Goal: Task Accomplishment & Management: Use online tool/utility

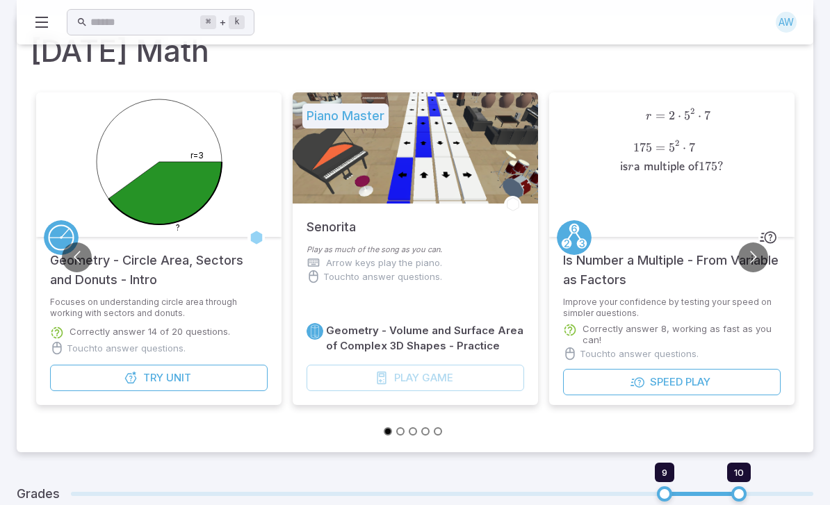
type input "*"
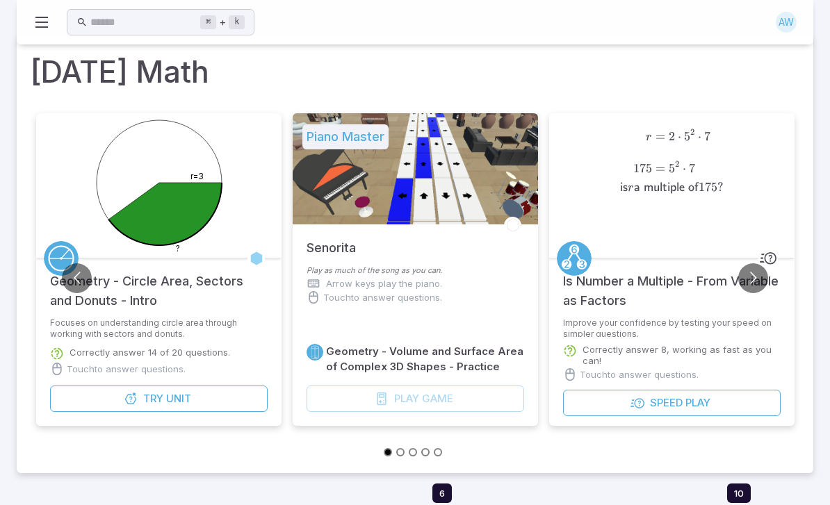
scroll to position [26, 0]
click at [763, 286] on button "Go to next slide" at bounding box center [753, 278] width 30 height 30
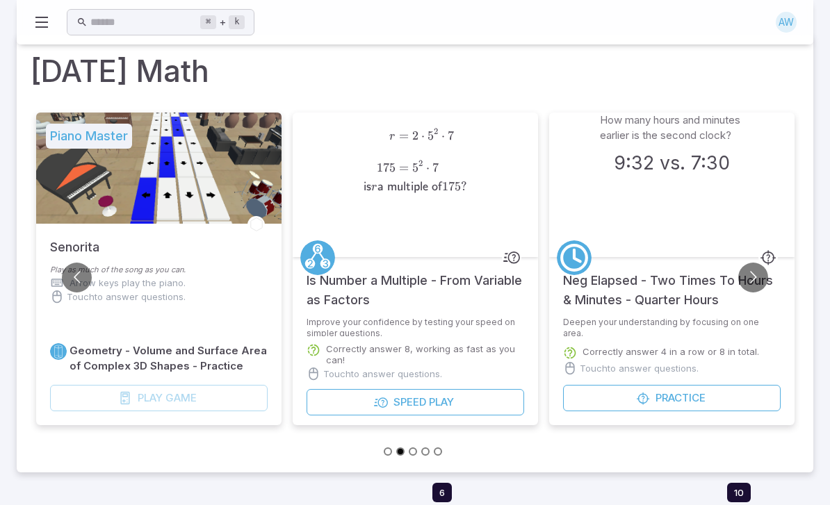
click at [752, 279] on button "Go to next slide" at bounding box center [753, 278] width 30 height 30
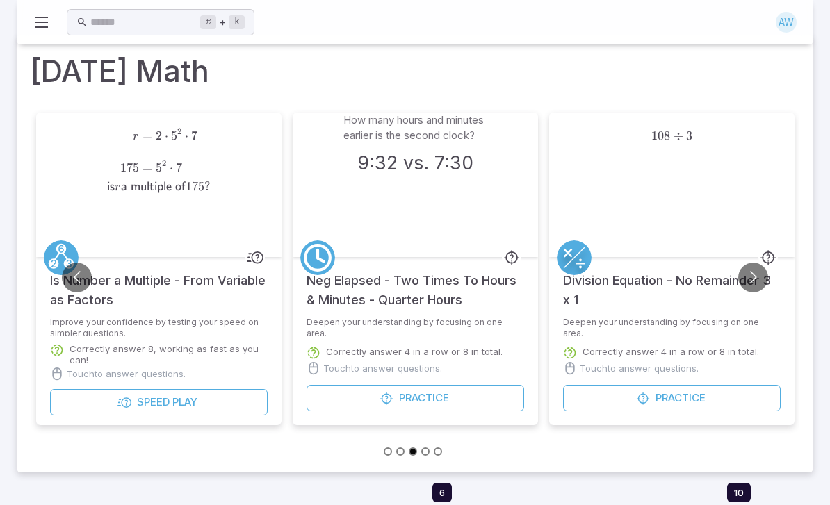
click at [755, 273] on button "Go to next slide" at bounding box center [753, 278] width 30 height 30
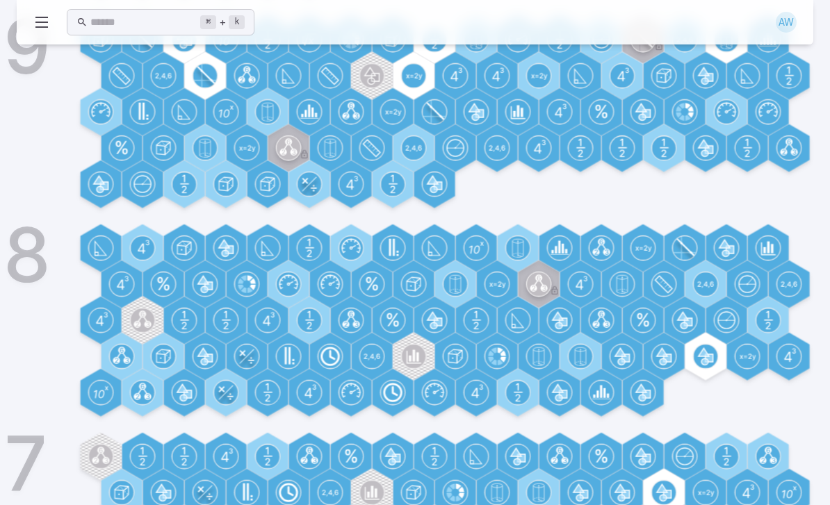
click at [712, 345] on circle at bounding box center [706, 357] width 24 height 24
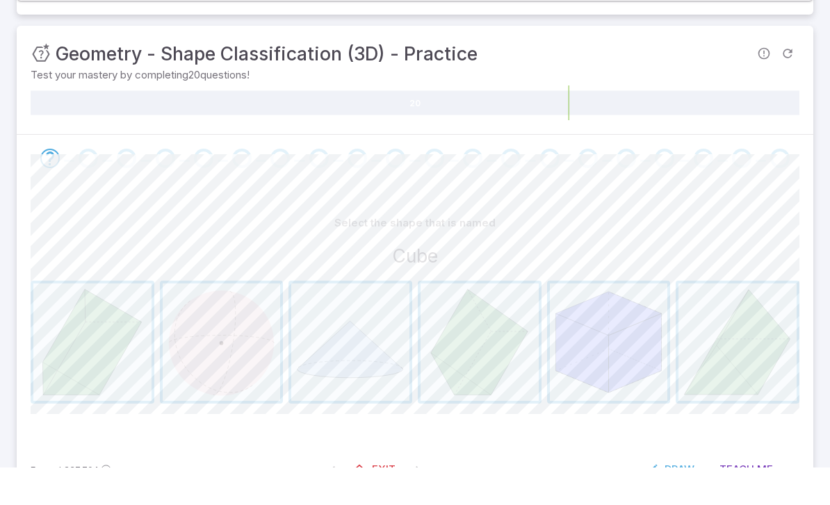
scroll to position [139, 0]
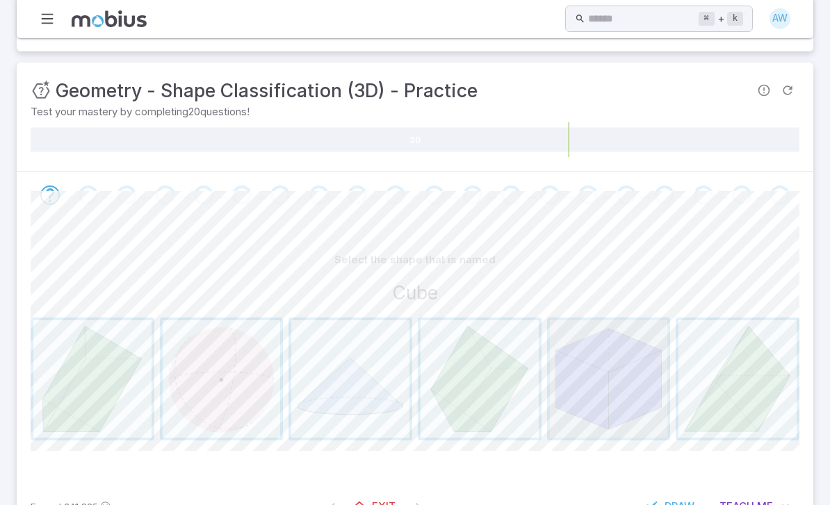
click at [625, 366] on span "button" at bounding box center [609, 380] width 118 height 118
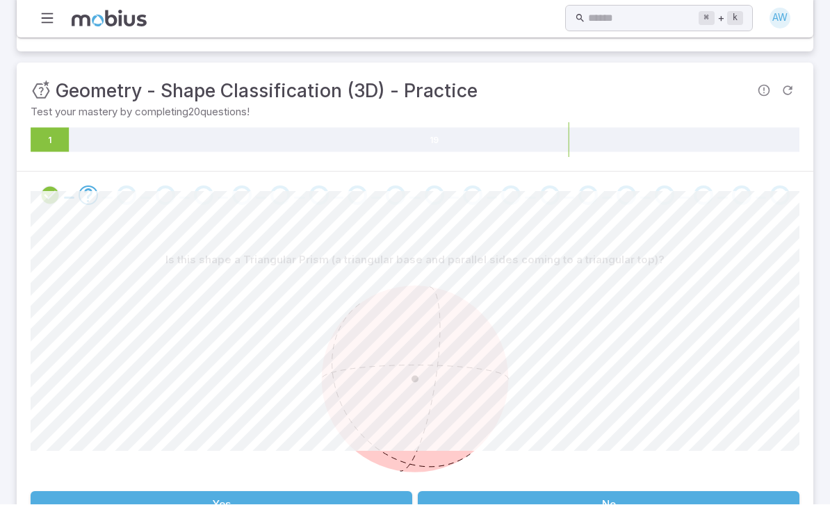
scroll to position [140, 0]
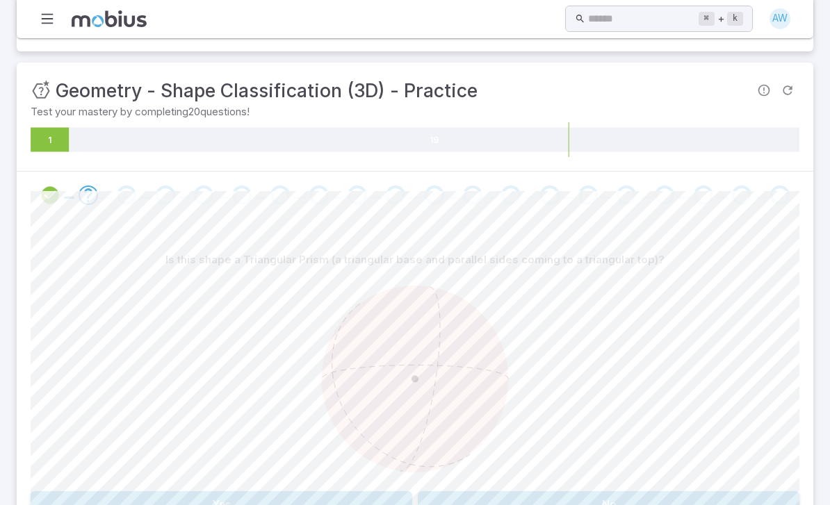
click at [590, 505] on button "No" at bounding box center [609, 504] width 382 height 26
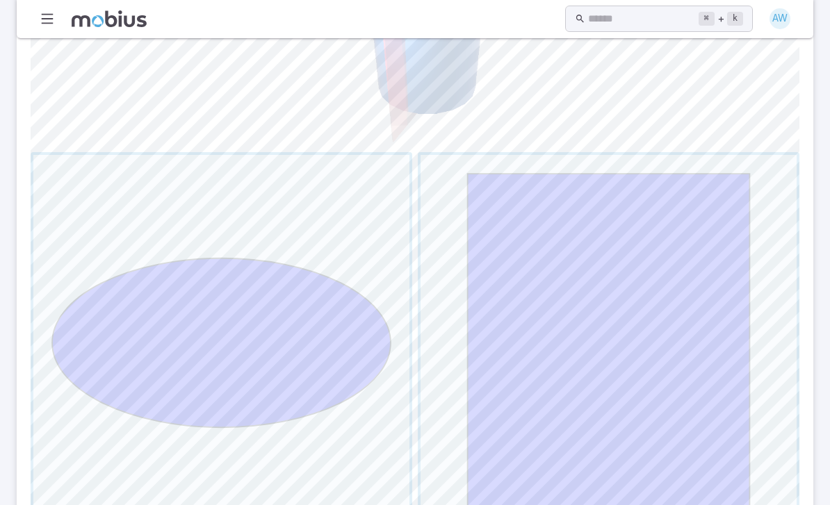
scroll to position [477, 0]
click at [649, 266] on span "button" at bounding box center [609, 345] width 376 height 376
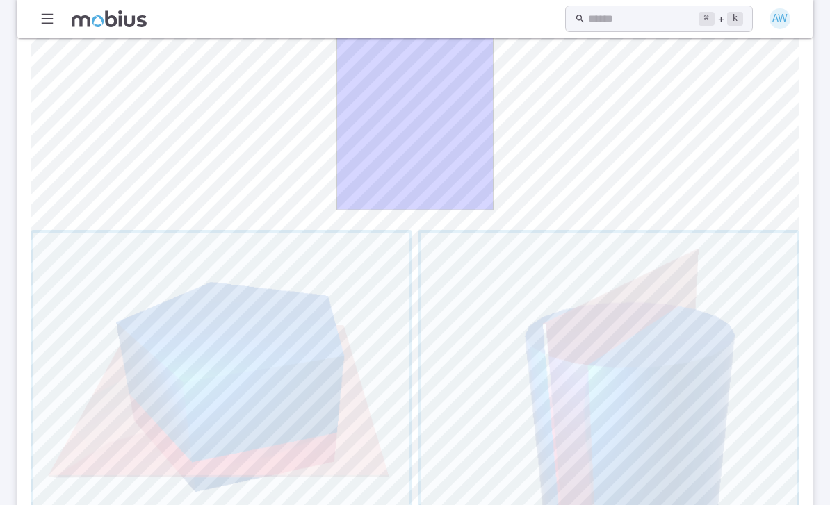
scroll to position [401, 0]
click at [636, 381] on span "button" at bounding box center [609, 421] width 376 height 376
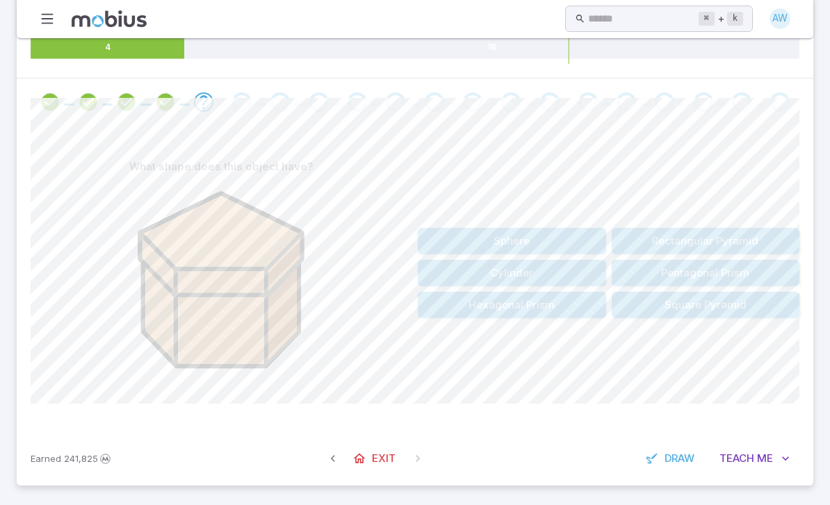
scroll to position [185, 0]
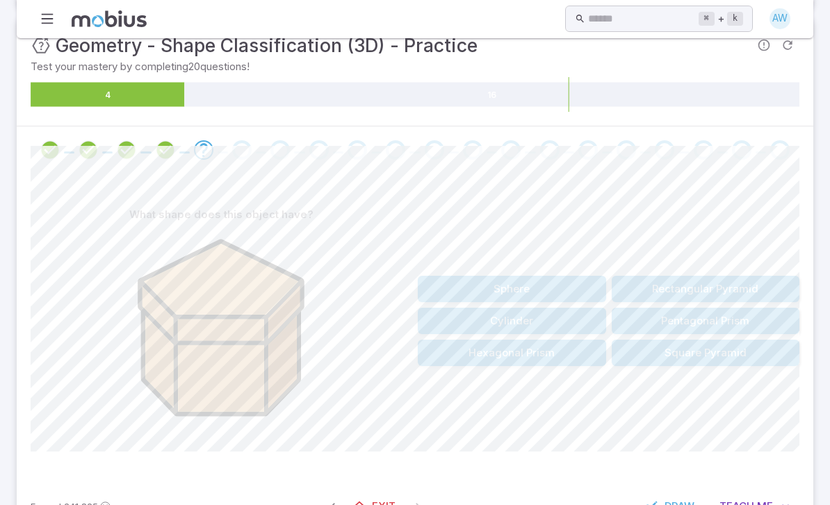
click at [540, 342] on button "Hexagonal Prism" at bounding box center [512, 353] width 188 height 26
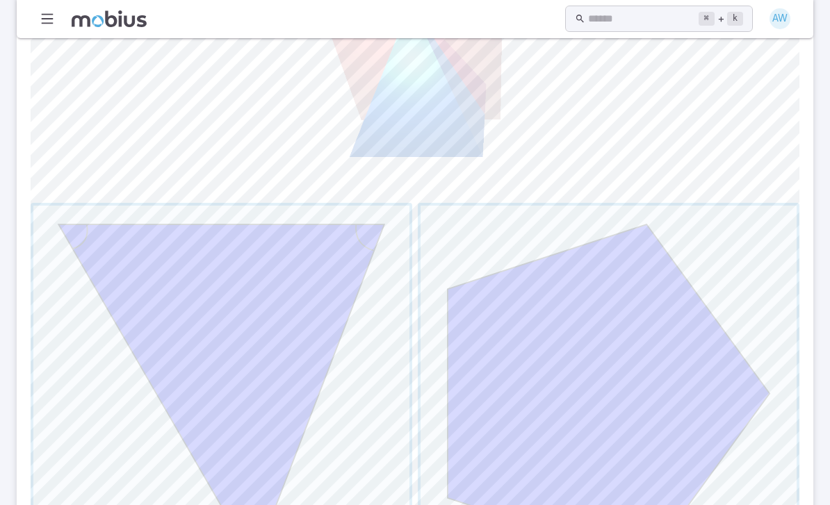
scroll to position [428, 0]
click at [260, 434] on span "button" at bounding box center [221, 394] width 376 height 376
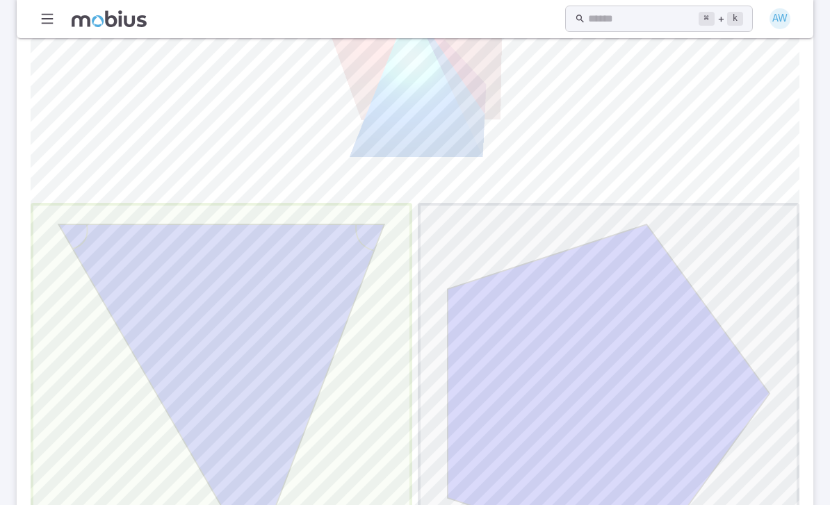
scroll to position [139, 0]
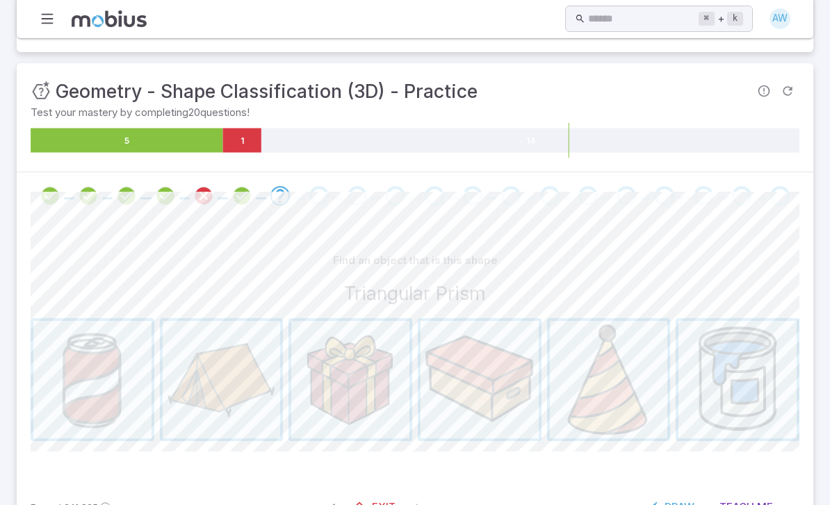
click at [629, 406] on span "button" at bounding box center [609, 380] width 118 height 118
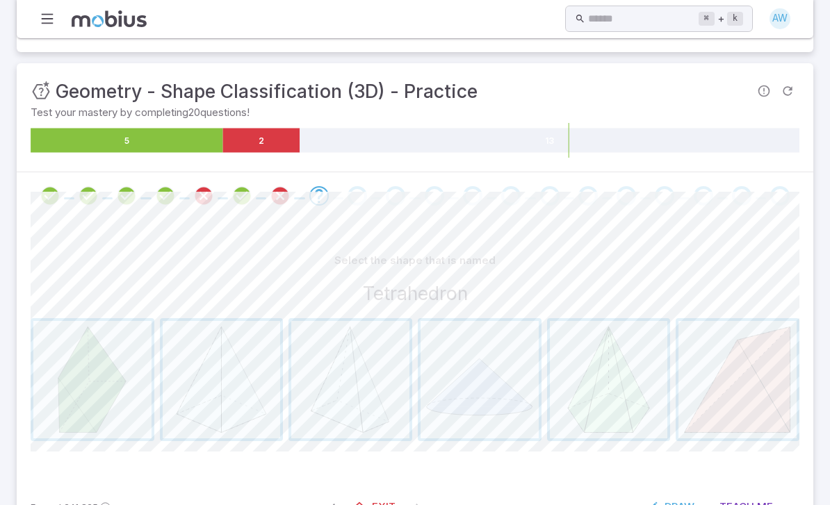
click at [626, 411] on span "button" at bounding box center [609, 380] width 118 height 118
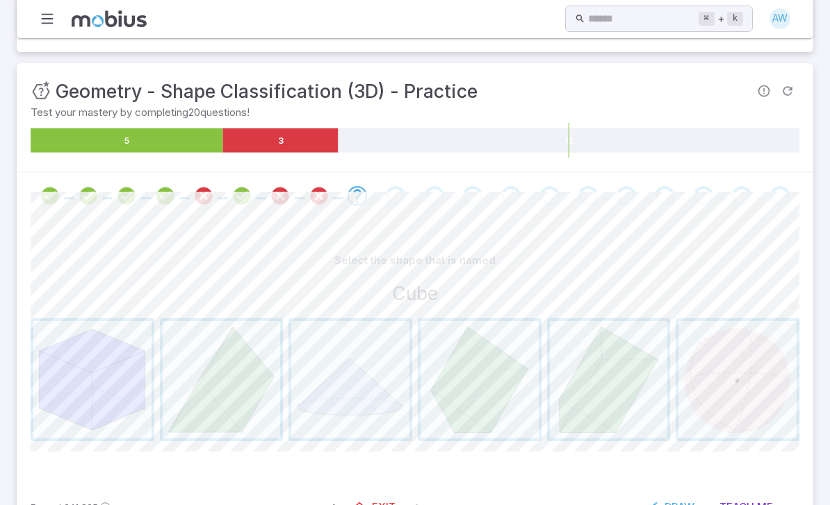
click at [92, 381] on span "button" at bounding box center [92, 380] width 118 height 118
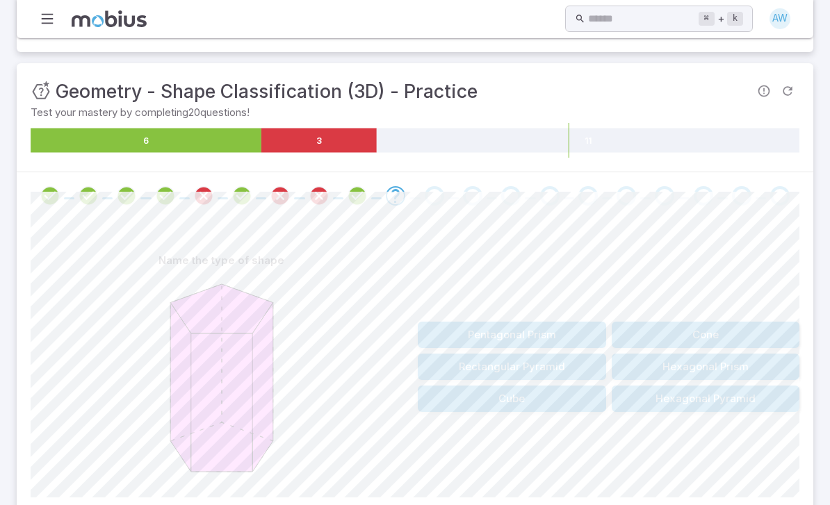
scroll to position [140, 0]
click at [758, 364] on button "Hexagonal Prism" at bounding box center [706, 366] width 188 height 26
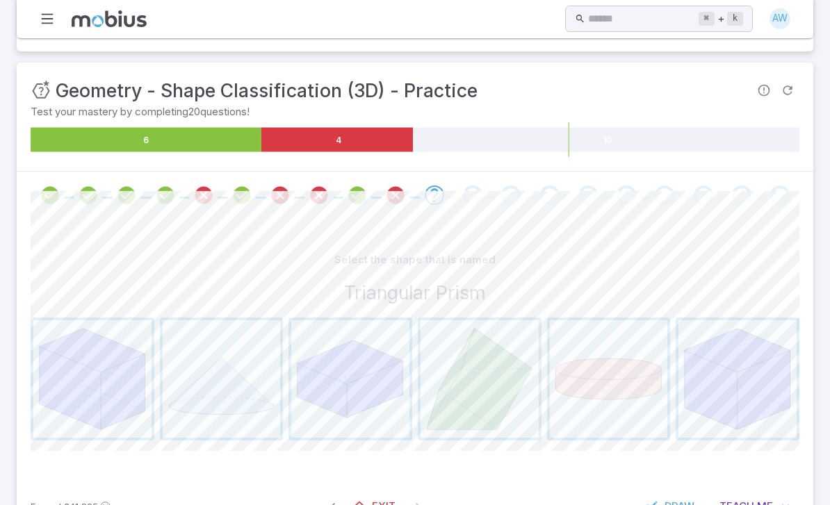
scroll to position [139, 0]
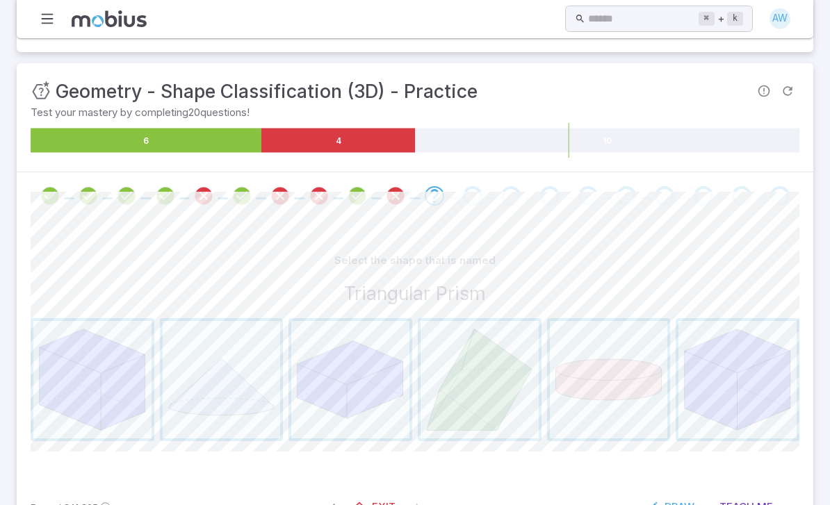
click at [474, 391] on span "button" at bounding box center [480, 380] width 118 height 118
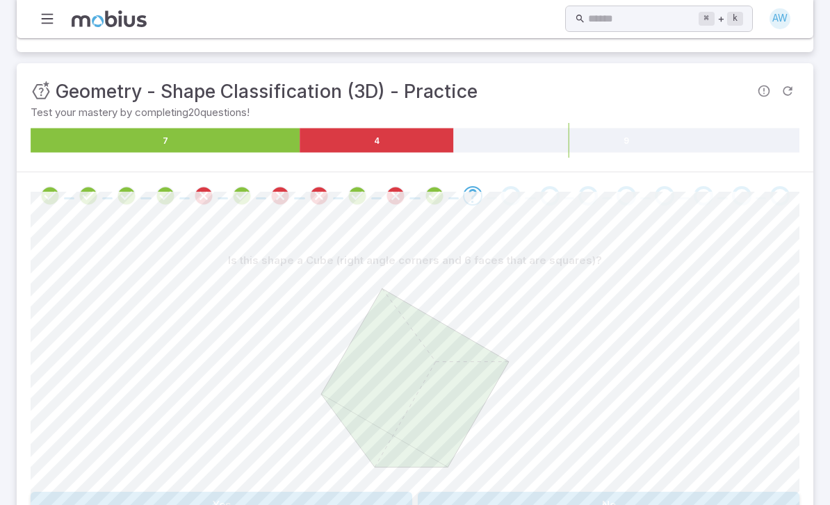
click at [619, 503] on button "No" at bounding box center [609, 505] width 382 height 26
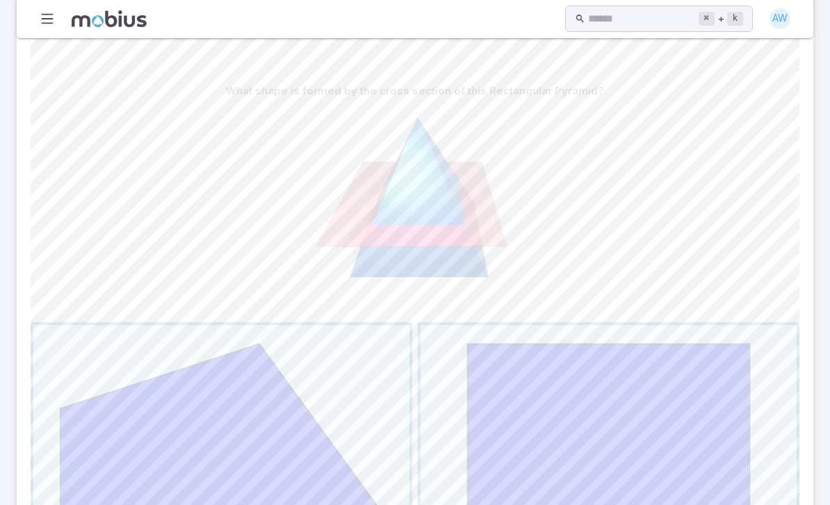
scroll to position [307, 0]
click at [669, 476] on span "button" at bounding box center [609, 515] width 376 height 376
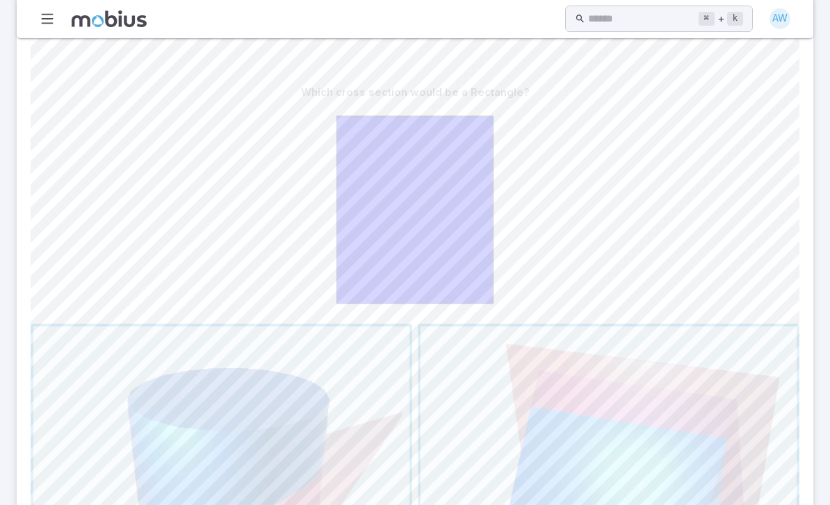
click at [605, 421] on span "button" at bounding box center [609, 515] width 376 height 376
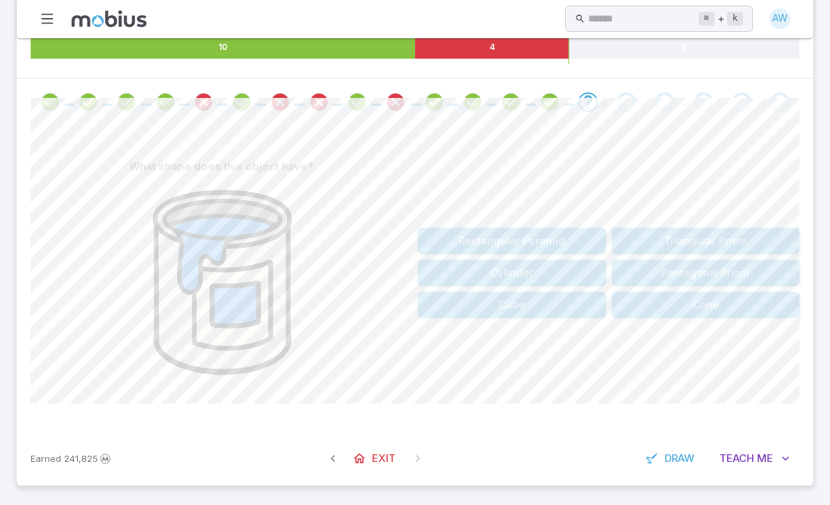
scroll to position [185, 0]
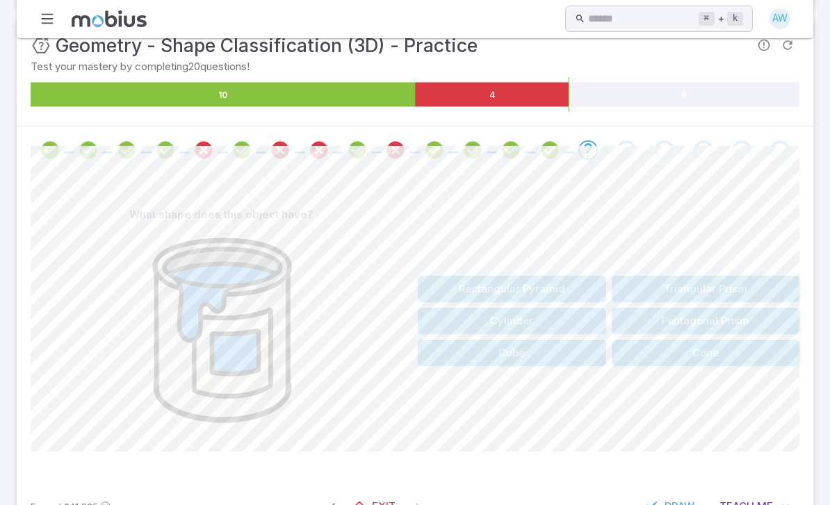
click at [562, 318] on button "Cylinder" at bounding box center [512, 321] width 188 height 26
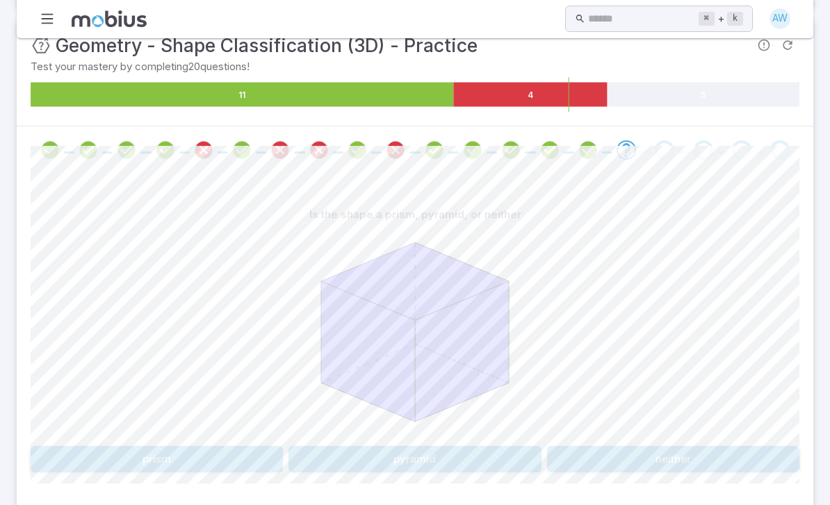
click at [195, 454] on button "prism" at bounding box center [157, 459] width 252 height 26
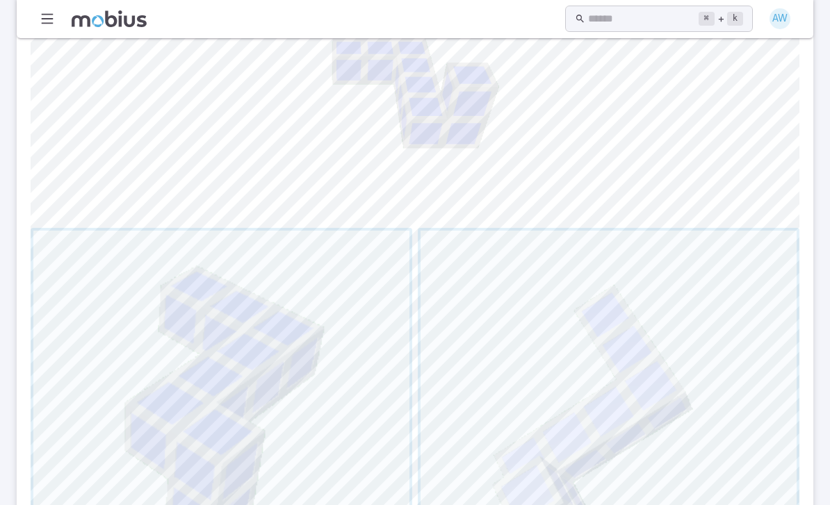
scroll to position [405, 0]
click at [516, 405] on span "button" at bounding box center [609, 417] width 376 height 376
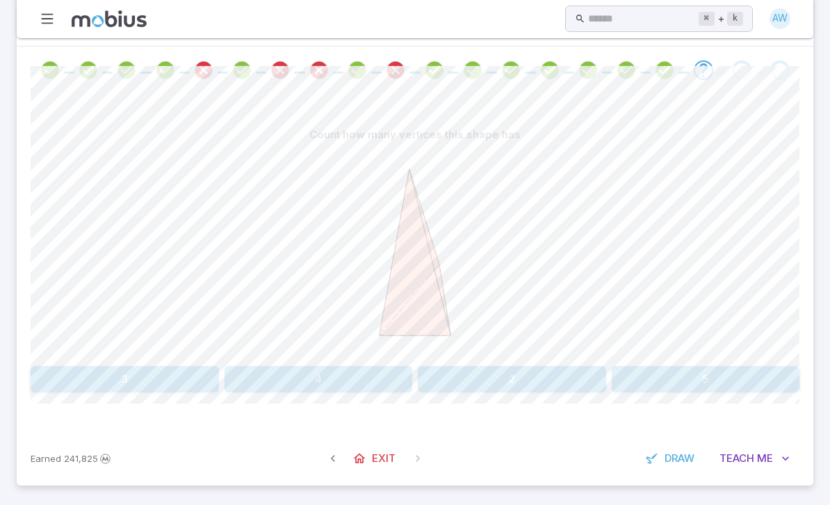
scroll to position [217, 0]
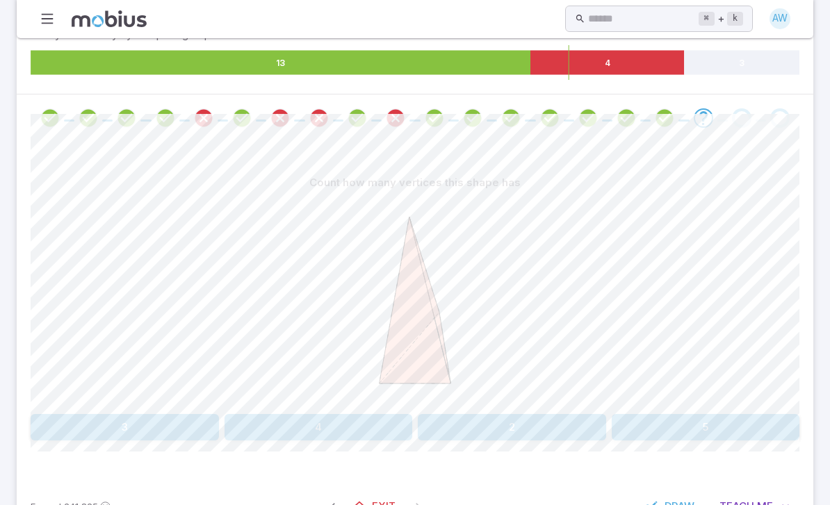
click at [697, 426] on button "5" at bounding box center [706, 427] width 188 height 26
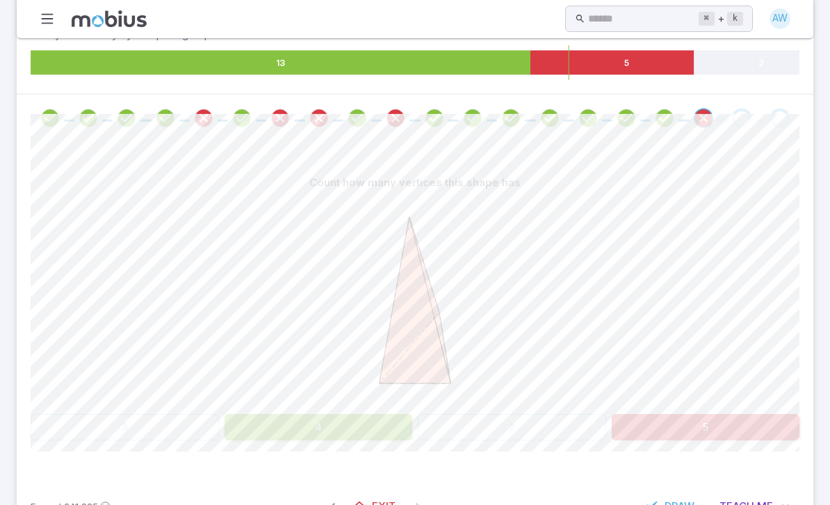
scroll to position [139, 0]
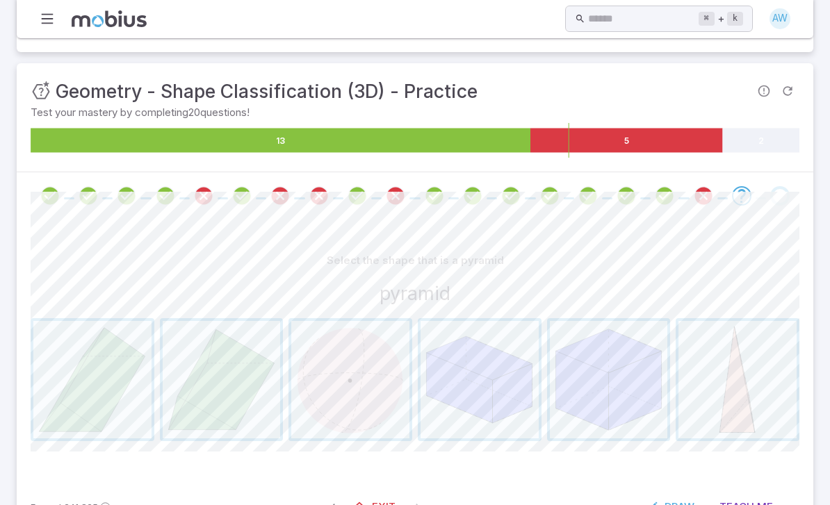
click at [755, 381] on span "button" at bounding box center [737, 380] width 118 height 118
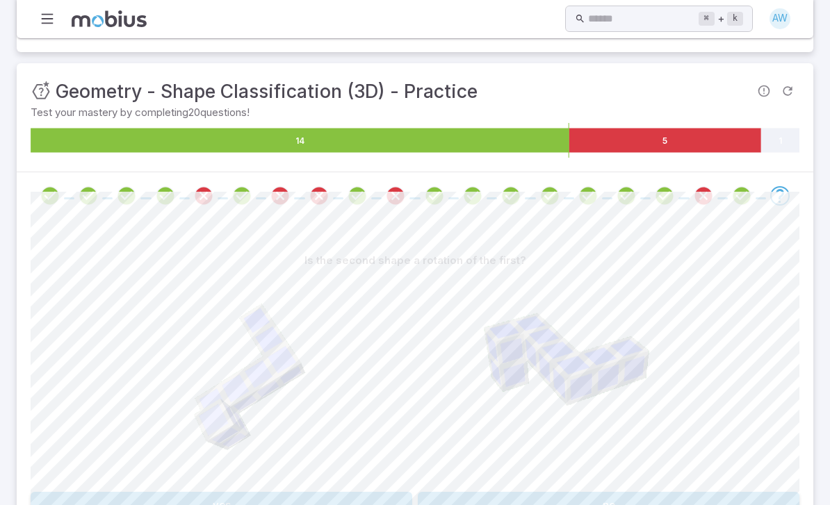
click at [327, 492] on button "yes" at bounding box center [222, 505] width 382 height 26
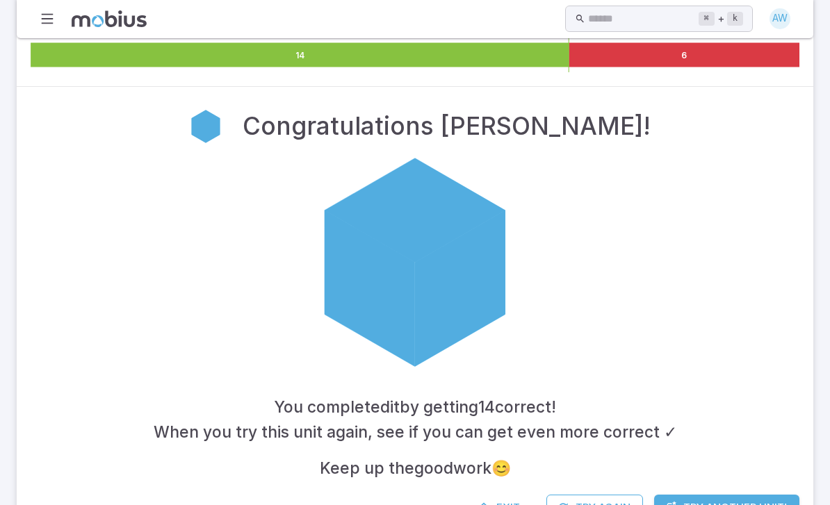
scroll to position [224, 0]
click at [485, 505] on icon at bounding box center [484, 509] width 14 height 14
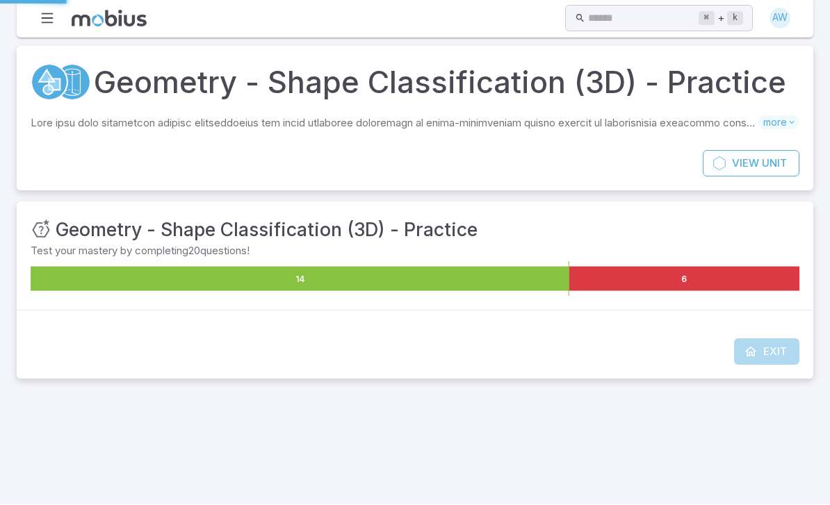
scroll to position [0, 0]
